Goal: Find specific page/section: Find specific page/section

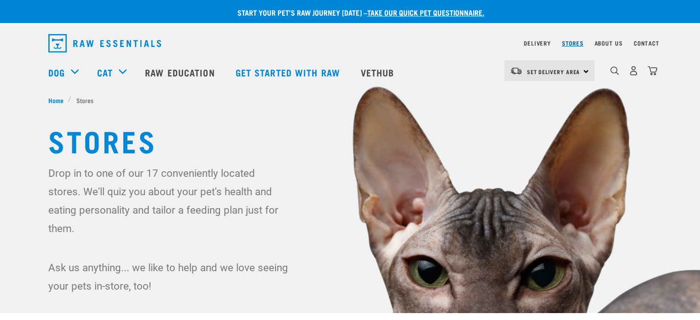
click at [573, 41] on link "Stores" at bounding box center [573, 42] width 22 height 3
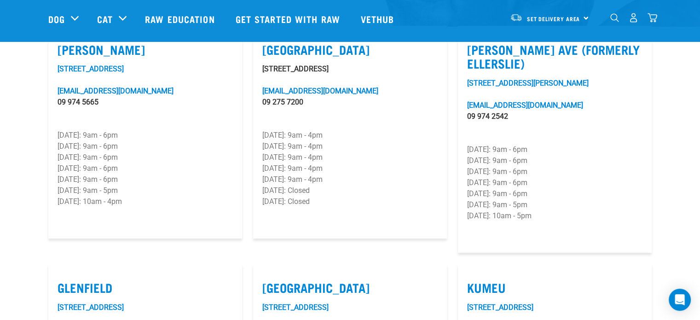
scroll to position [322, 0]
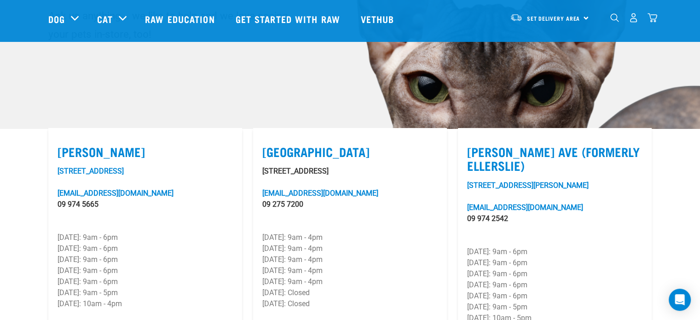
drag, startPoint x: 249, startPoint y: 155, endPoint x: 2, endPoint y: 157, distance: 246.8
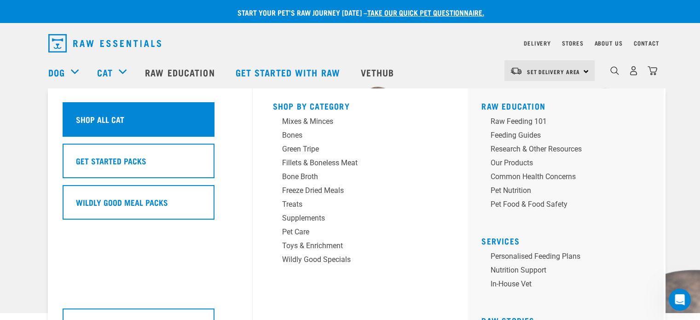
click at [179, 104] on div "Shop All Cat" at bounding box center [139, 119] width 152 height 35
